Goal: Transaction & Acquisition: Obtain resource

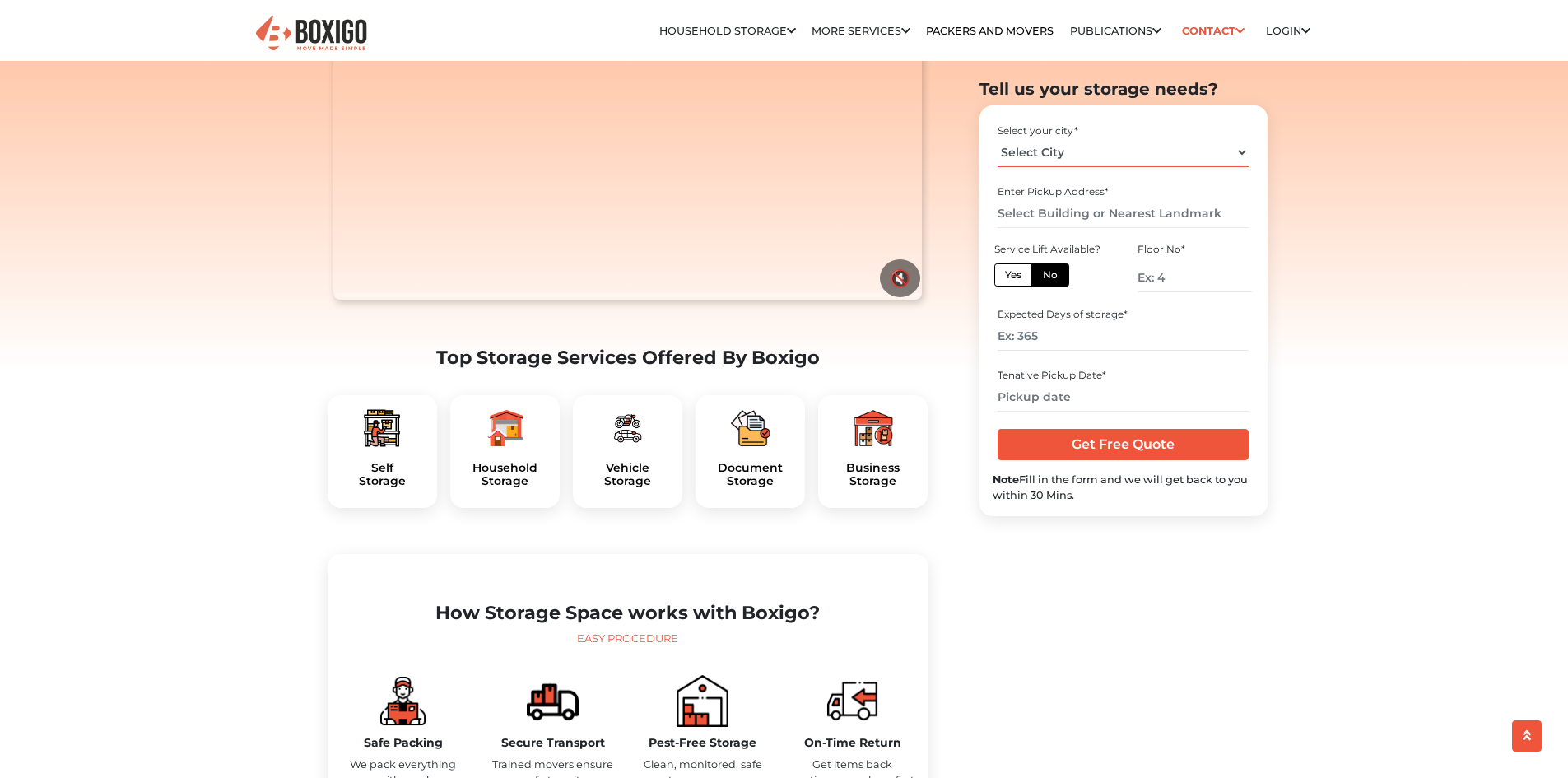
click at [1052, 158] on select "Select City [GEOGRAPHIC_DATA] [GEOGRAPHIC_DATA] [GEOGRAPHIC_DATA] [GEOGRAPHIC_D…" at bounding box center [1123, 153] width 251 height 29
click at [378, 488] on div "Self Storage" at bounding box center [382, 452] width 110 height 114
click at [522, 489] on h5 "Household Storage" at bounding box center [505, 475] width 83 height 28
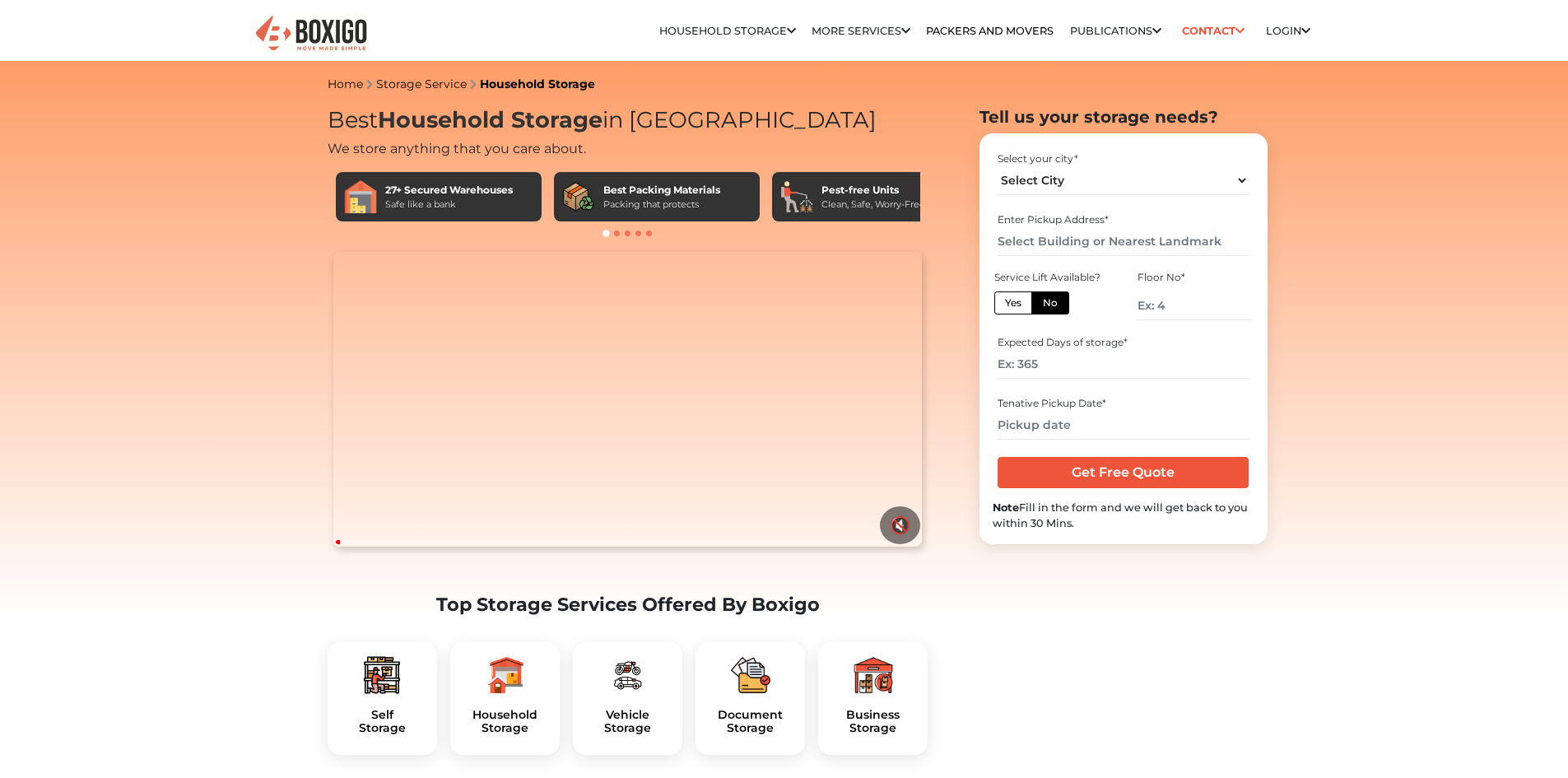
drag, startPoint x: 0, startPoint y: 0, endPoint x: 229, endPoint y: 493, distance: 543.6
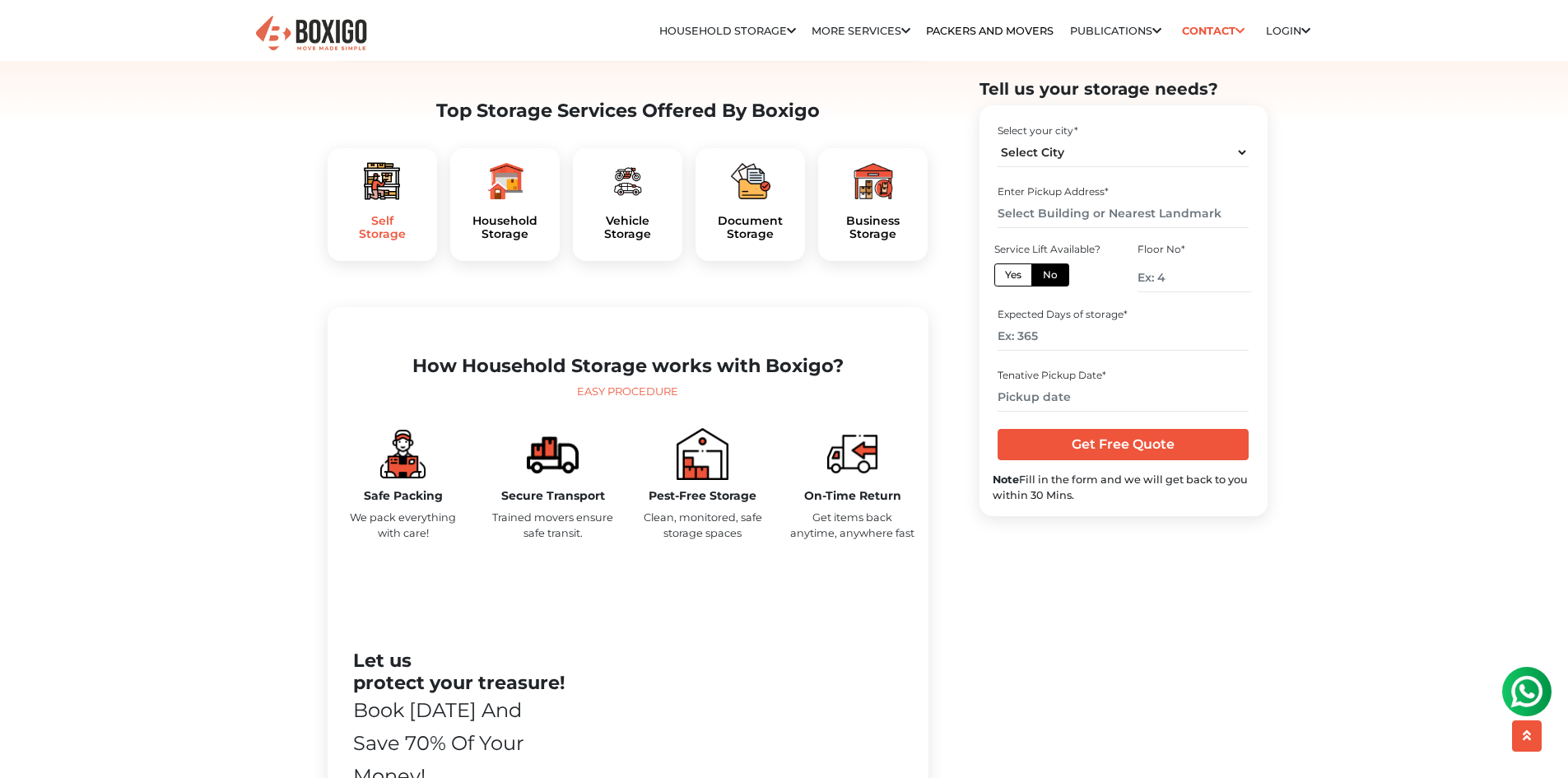
click at [376, 242] on h5 "Self Storage" at bounding box center [382, 228] width 83 height 28
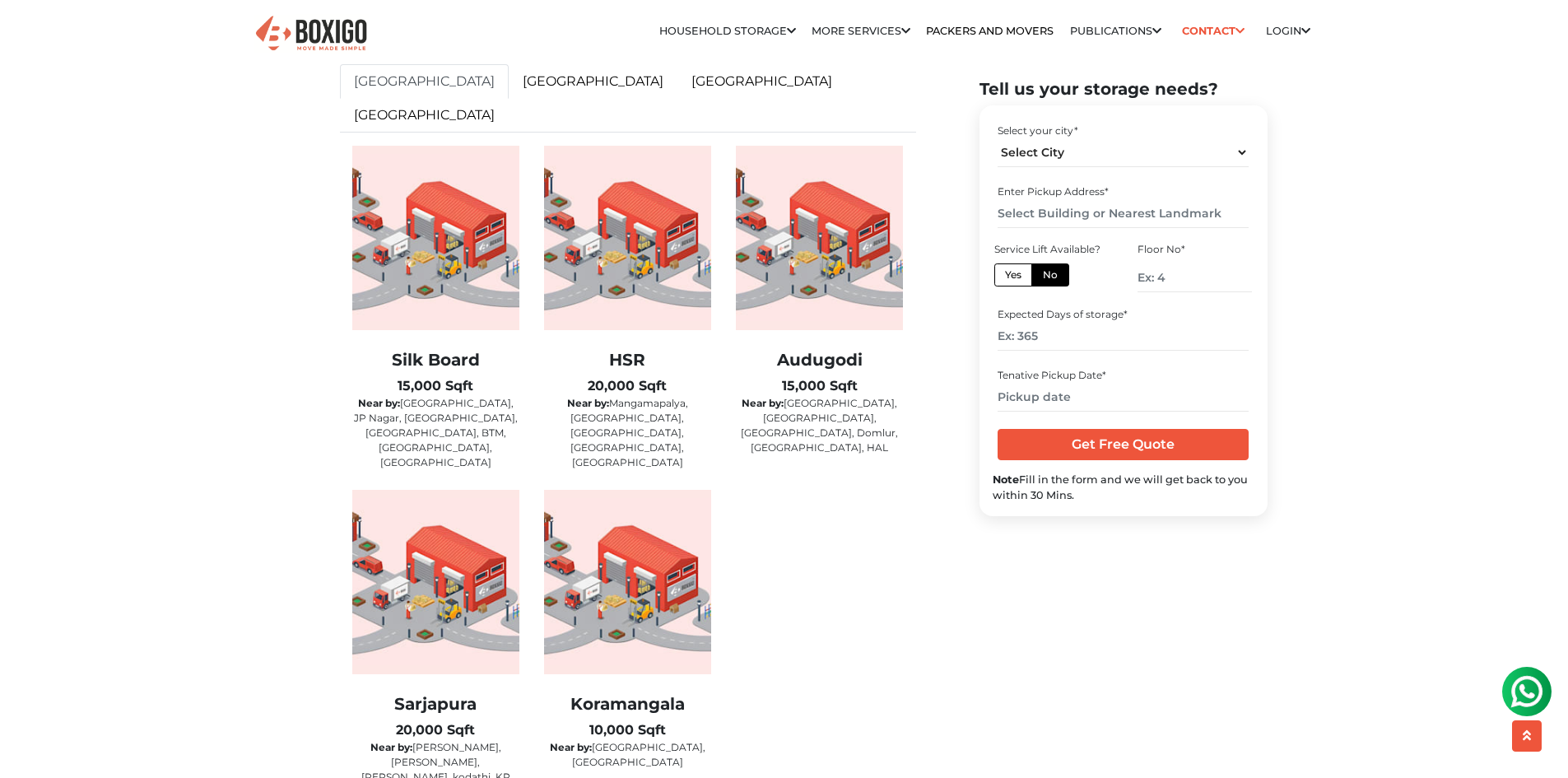
scroll to position [2634, 0]
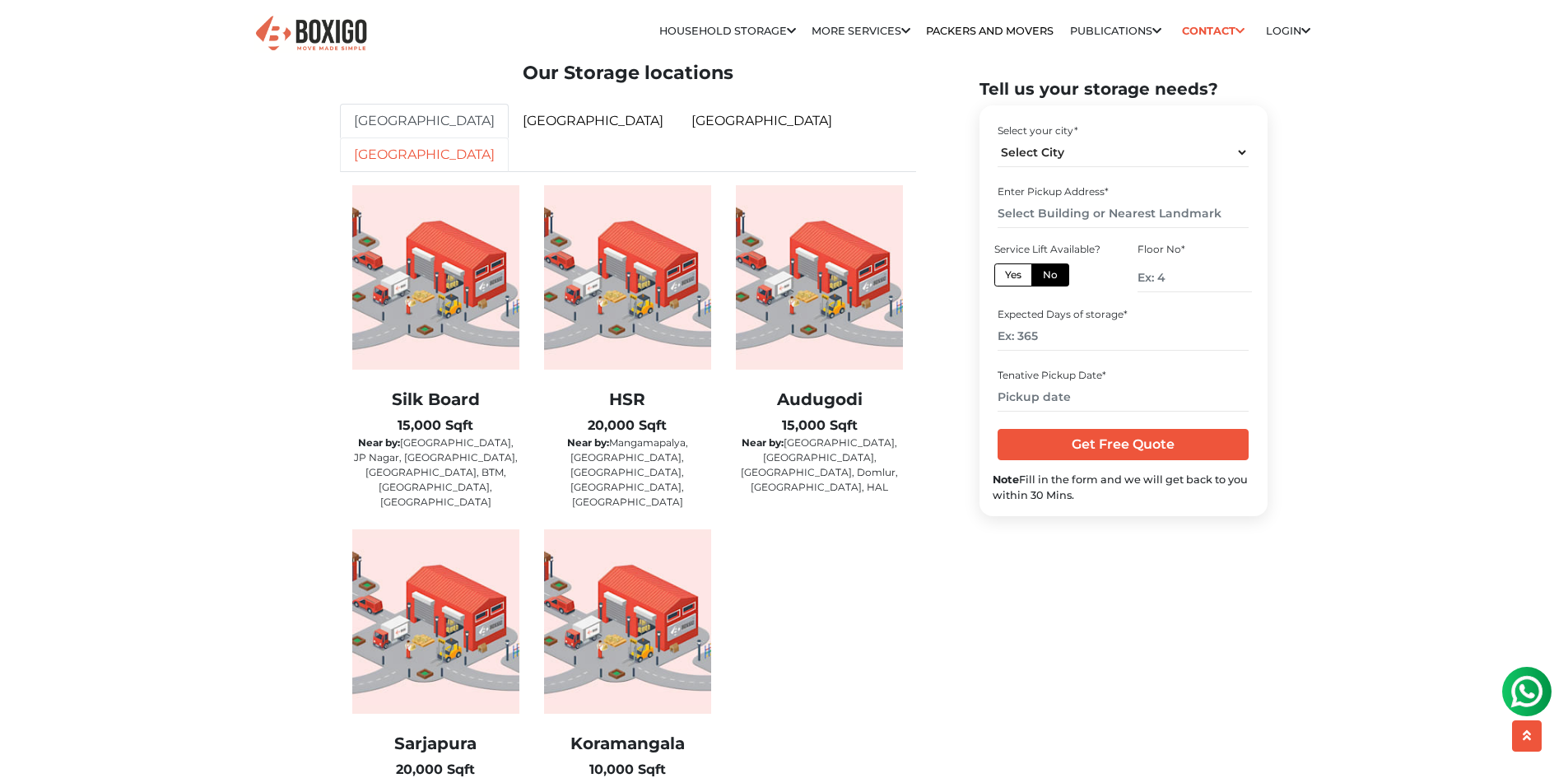
click at [509, 153] on link "[GEOGRAPHIC_DATA]" at bounding box center [424, 155] width 169 height 35
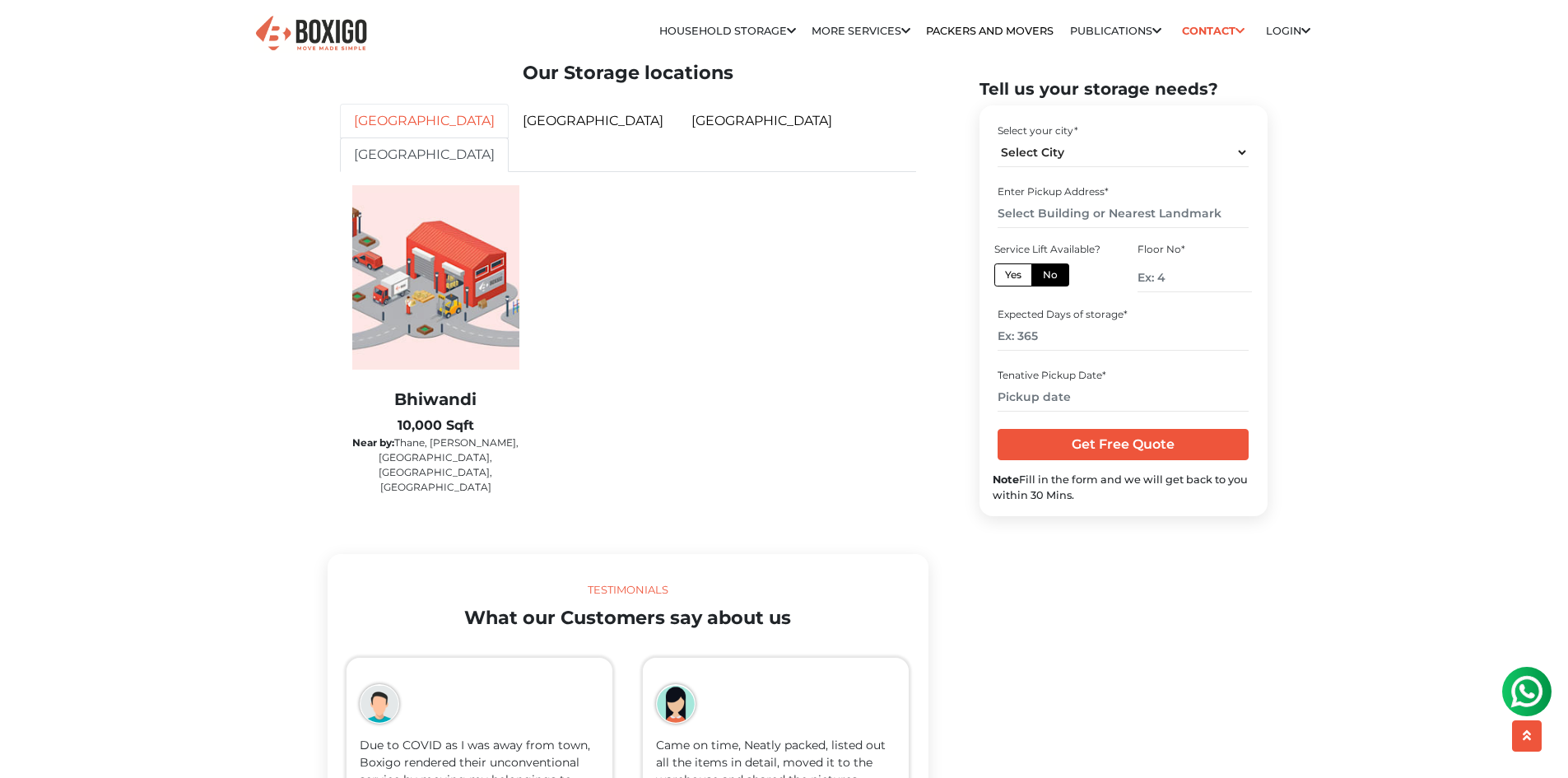
click at [411, 139] on link "[GEOGRAPHIC_DATA]" at bounding box center [424, 121] width 169 height 35
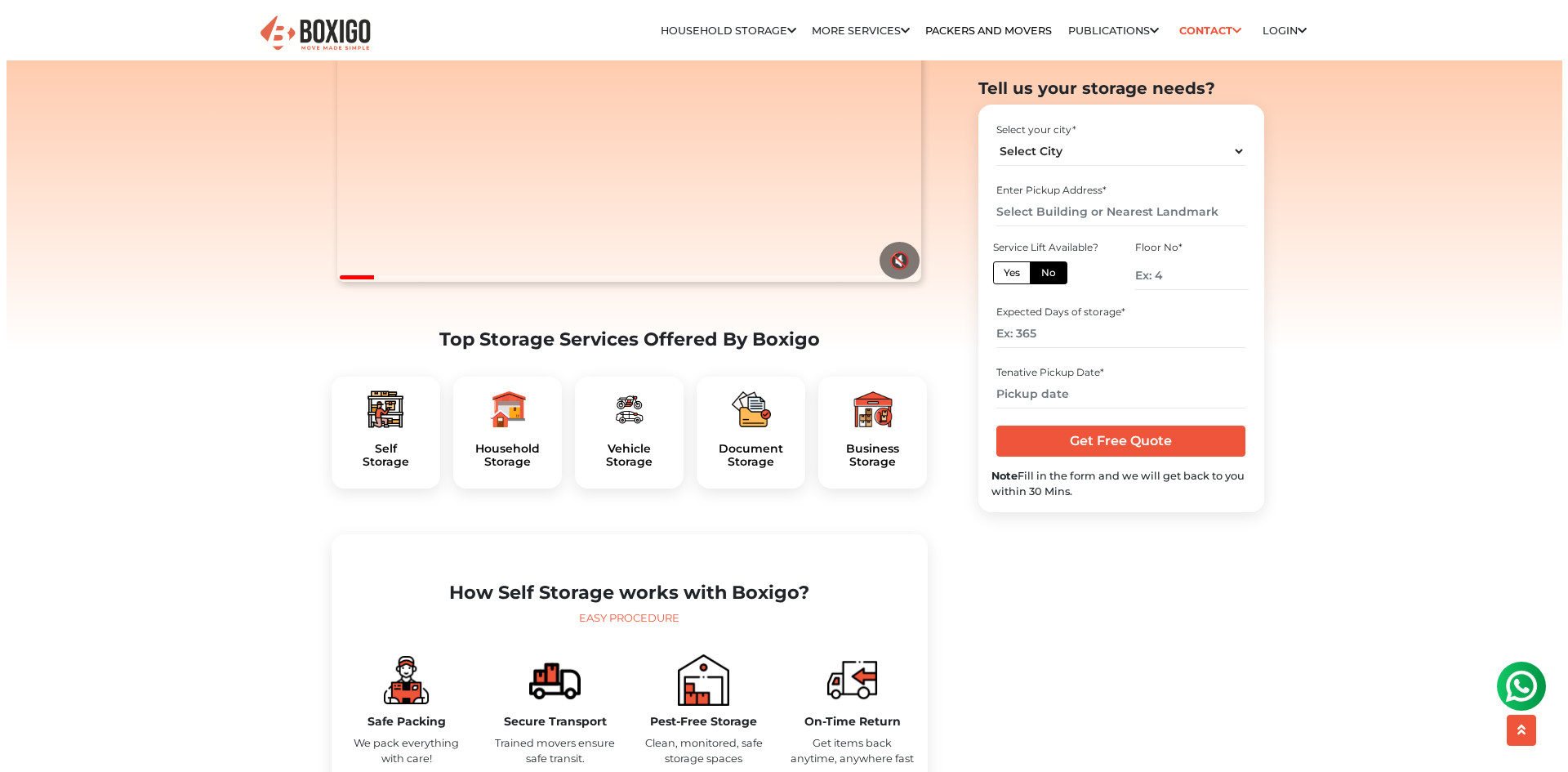
scroll to position [0, 0]
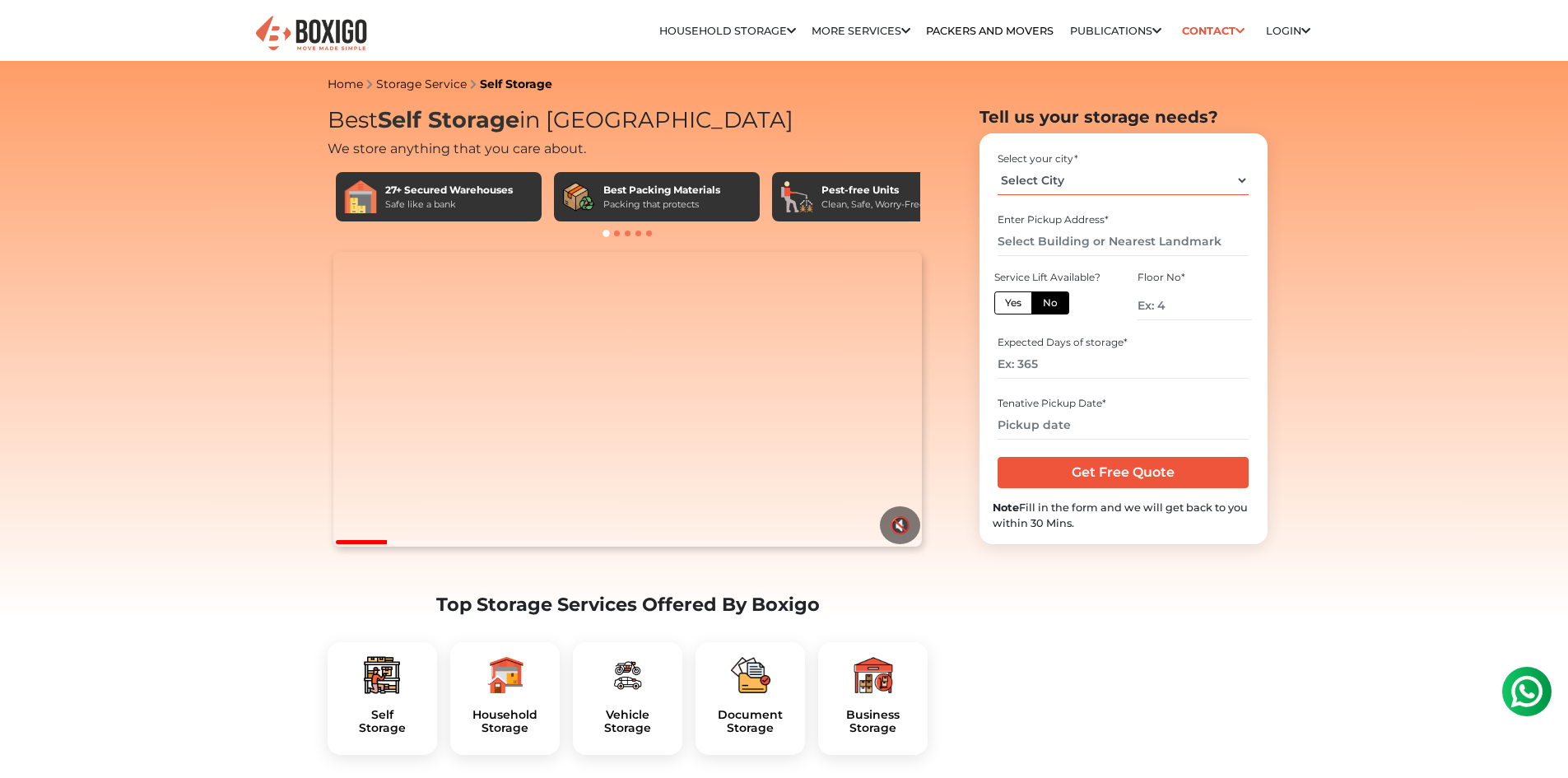
click at [1062, 194] on select "Select City [GEOGRAPHIC_DATA] [GEOGRAPHIC_DATA] [GEOGRAPHIC_DATA] [GEOGRAPHIC_D…" at bounding box center [1123, 181] width 251 height 29
select select "[GEOGRAPHIC_DATA]"
click at [997, 167] on select "Select City [GEOGRAPHIC_DATA] [GEOGRAPHIC_DATA] [GEOGRAPHIC_DATA] [GEOGRAPHIC_D…" at bounding box center [1123, 181] width 251 height 29
click at [1096, 242] on input "text" at bounding box center [1123, 241] width 251 height 29
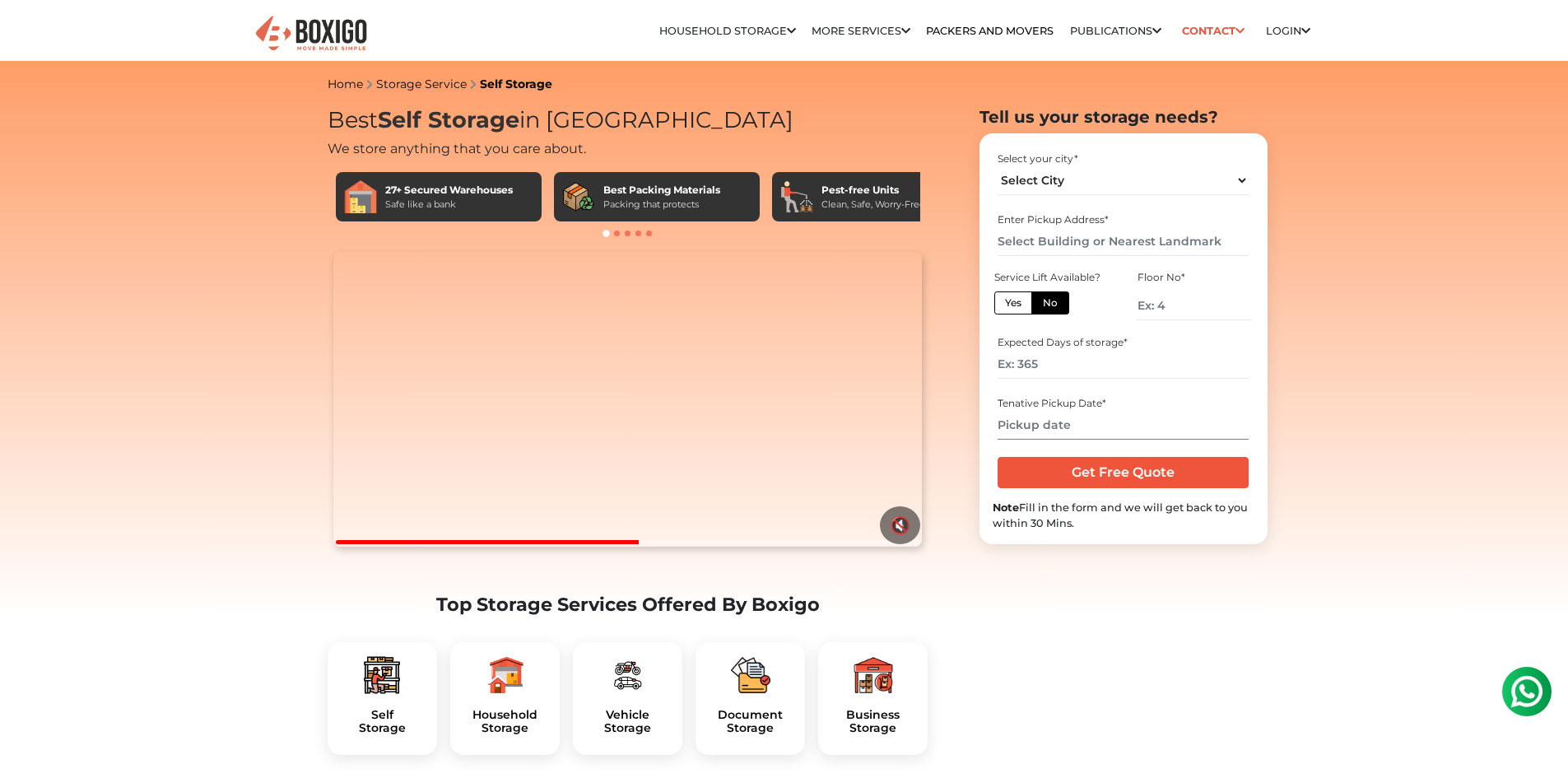
click at [1094, 431] on input "text" at bounding box center [1123, 425] width 251 height 29
